Goal: Task Accomplishment & Management: Use online tool/utility

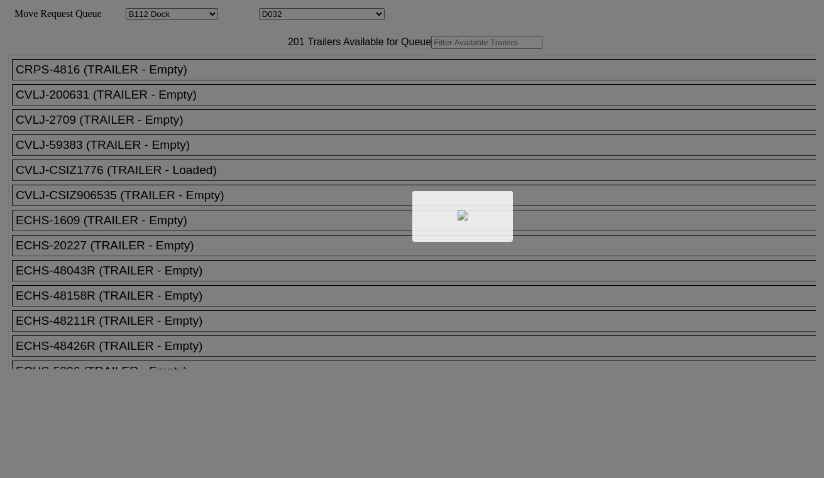
select select "121"
select select "3278"
click at [260, 68] on div at bounding box center [412, 239] width 824 height 478
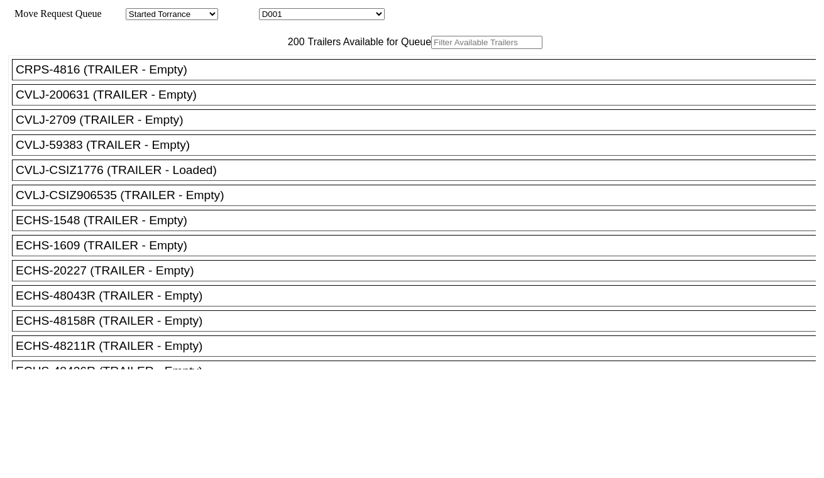
drag, startPoint x: 257, startPoint y: 70, endPoint x: 283, endPoint y: 55, distance: 30.4
click at [431, 49] on input "text" at bounding box center [486, 42] width 111 height 13
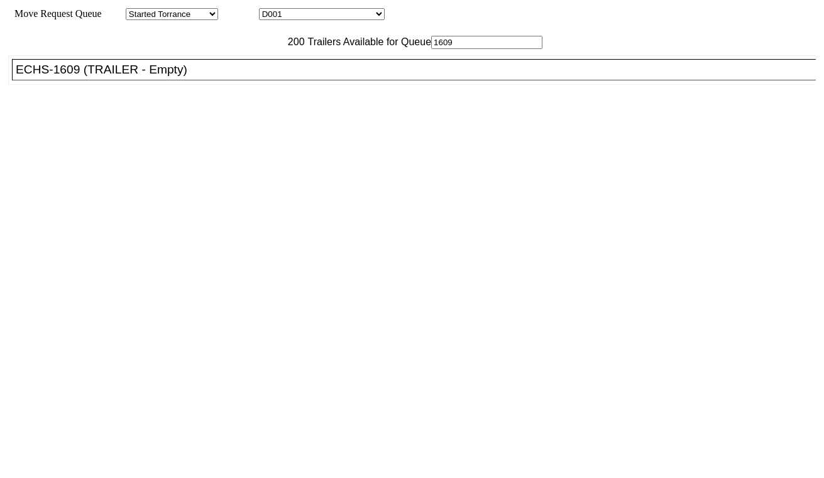
type input "1609"
click at [182, 77] on div "ECHS-1609 (TRAILER - Empty)" at bounding box center [420, 70] width 808 height 14
